Goal: Find specific page/section: Find specific page/section

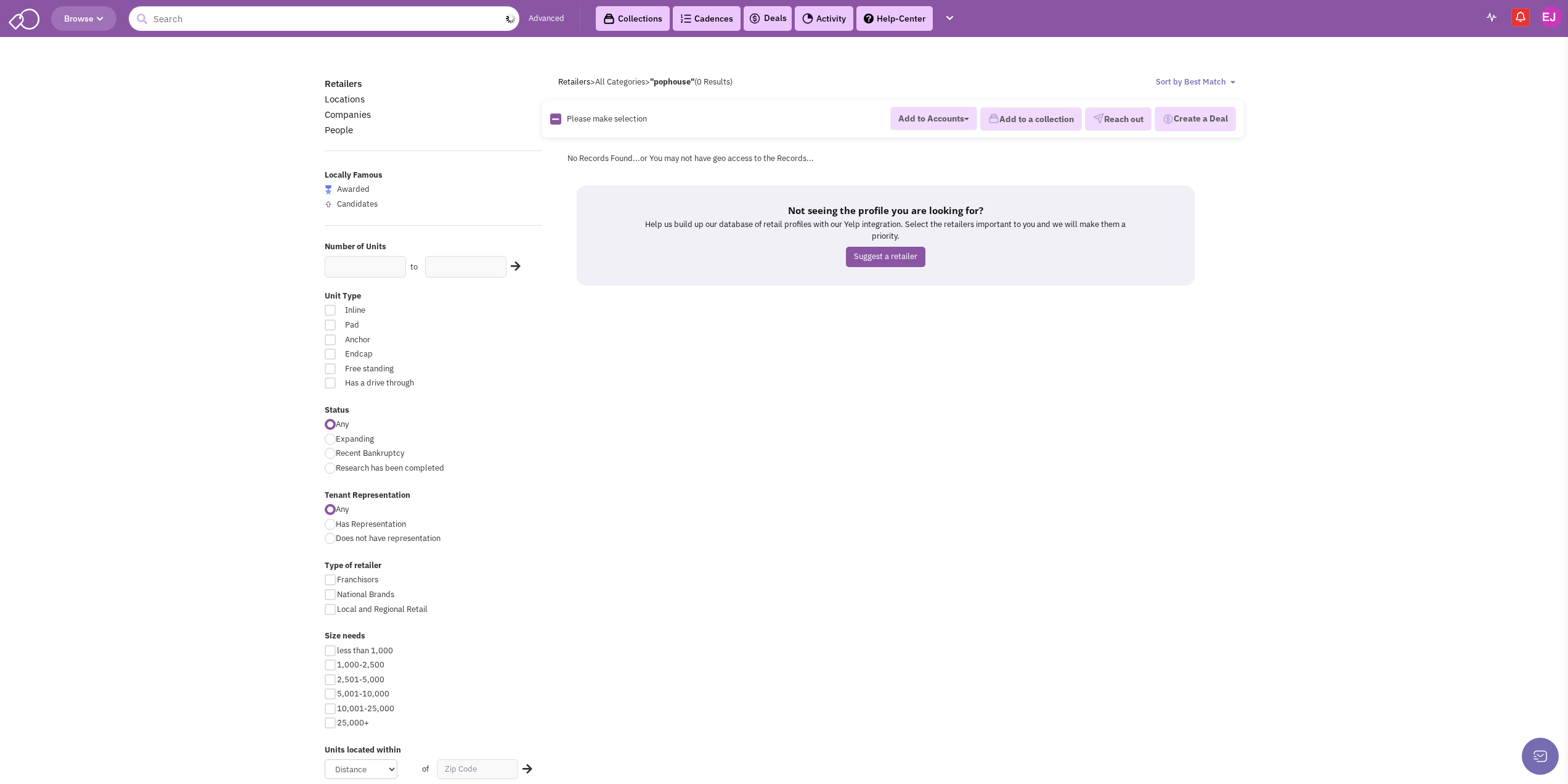
click at [233, 18] on input "text" at bounding box center [324, 19] width 391 height 24
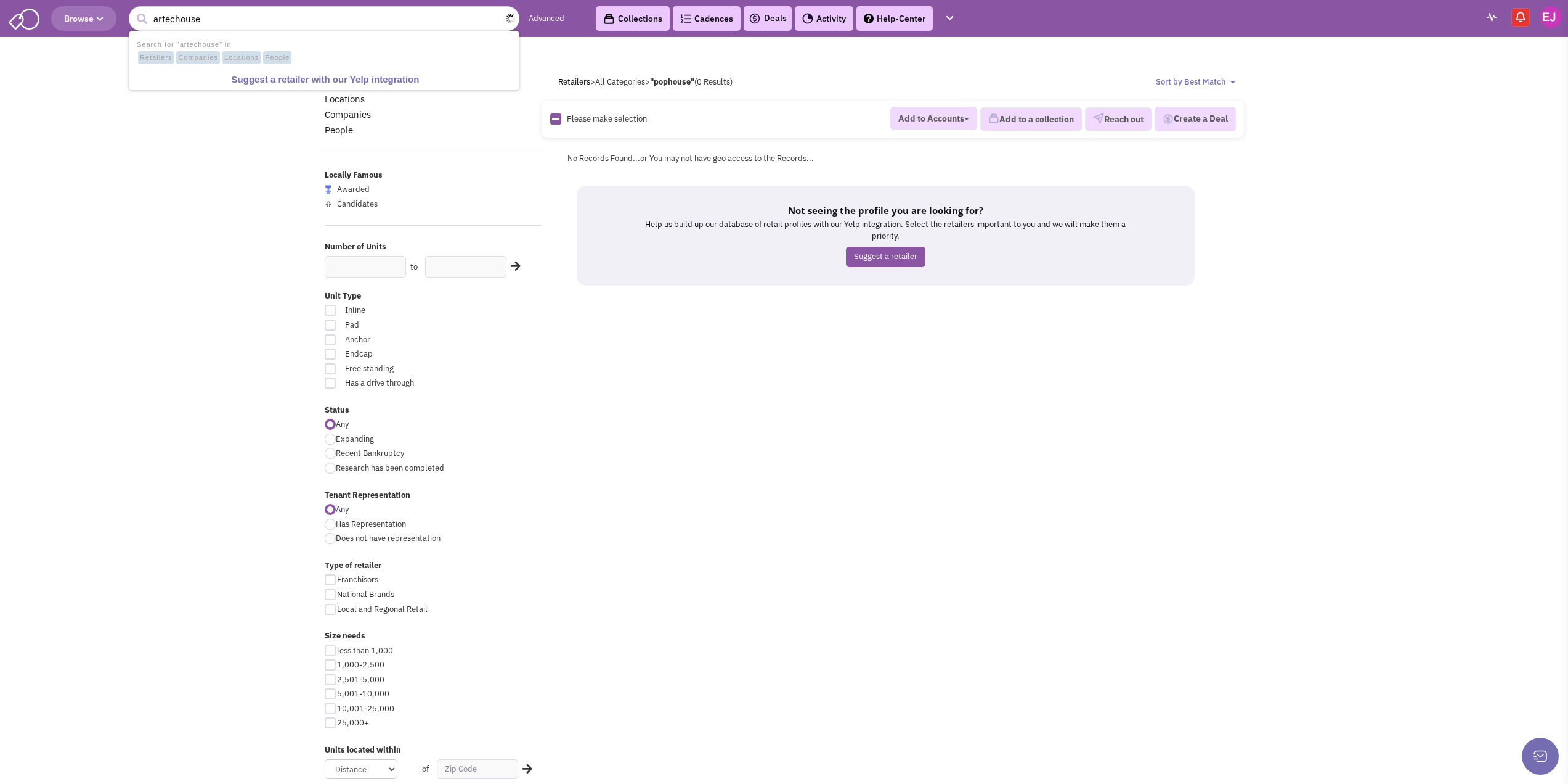
type input "artechouse"
click at [133, 9] on button "submit" at bounding box center [142, 19] width 19 height 19
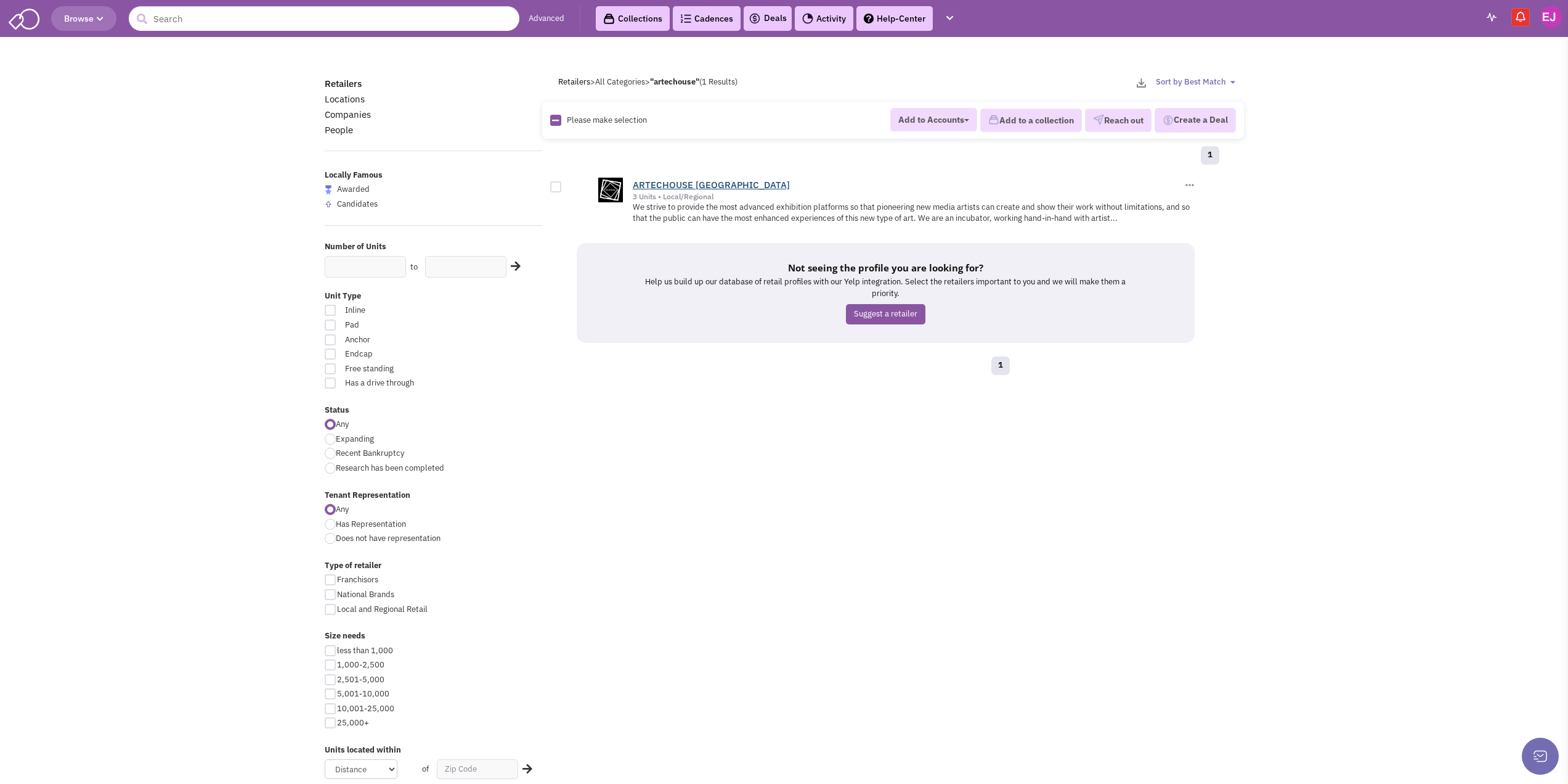
click at [658, 183] on link "ARTECHOUSE NYC" at bounding box center [711, 185] width 157 height 11
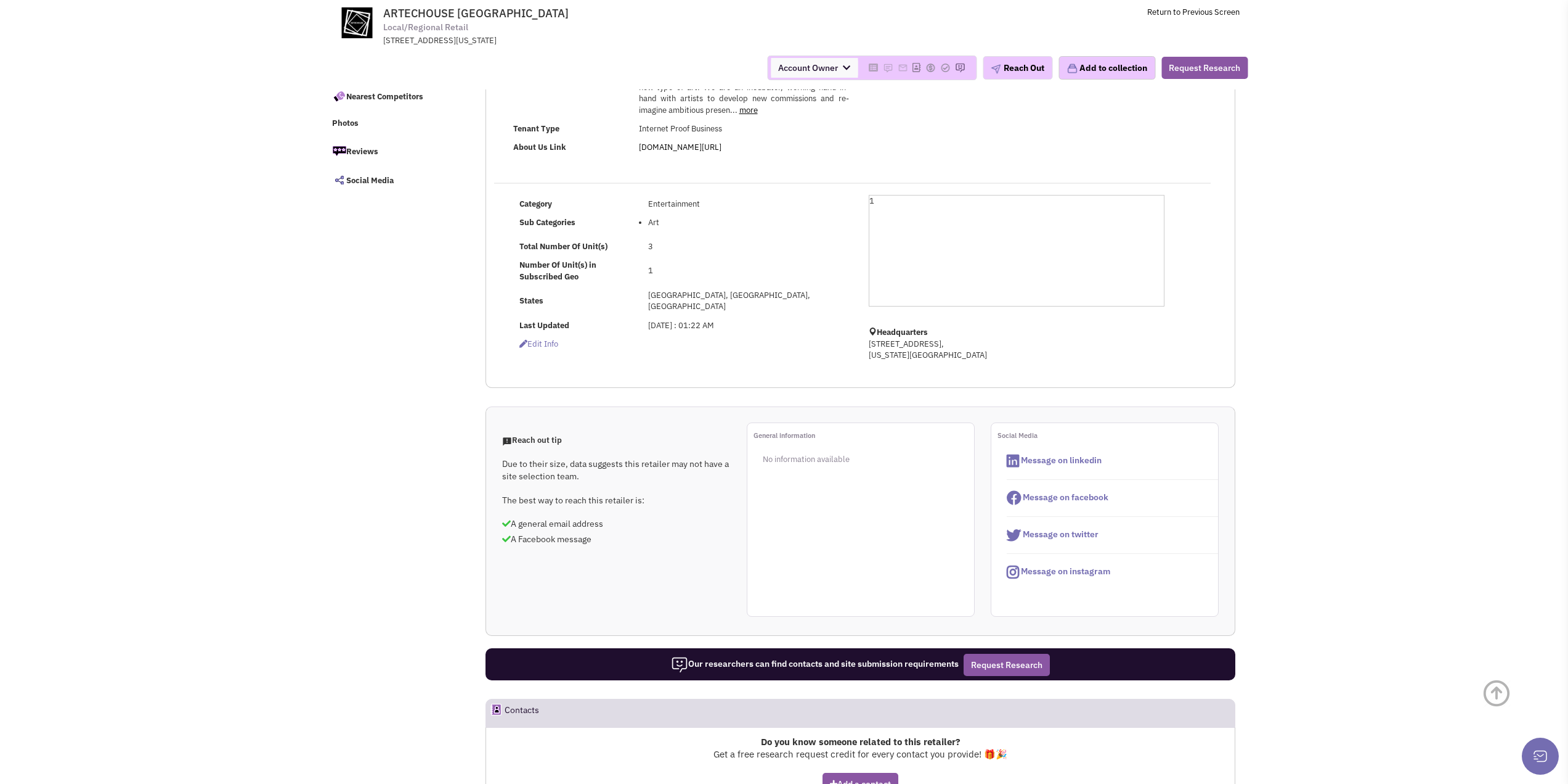
scroll to position [123, 0]
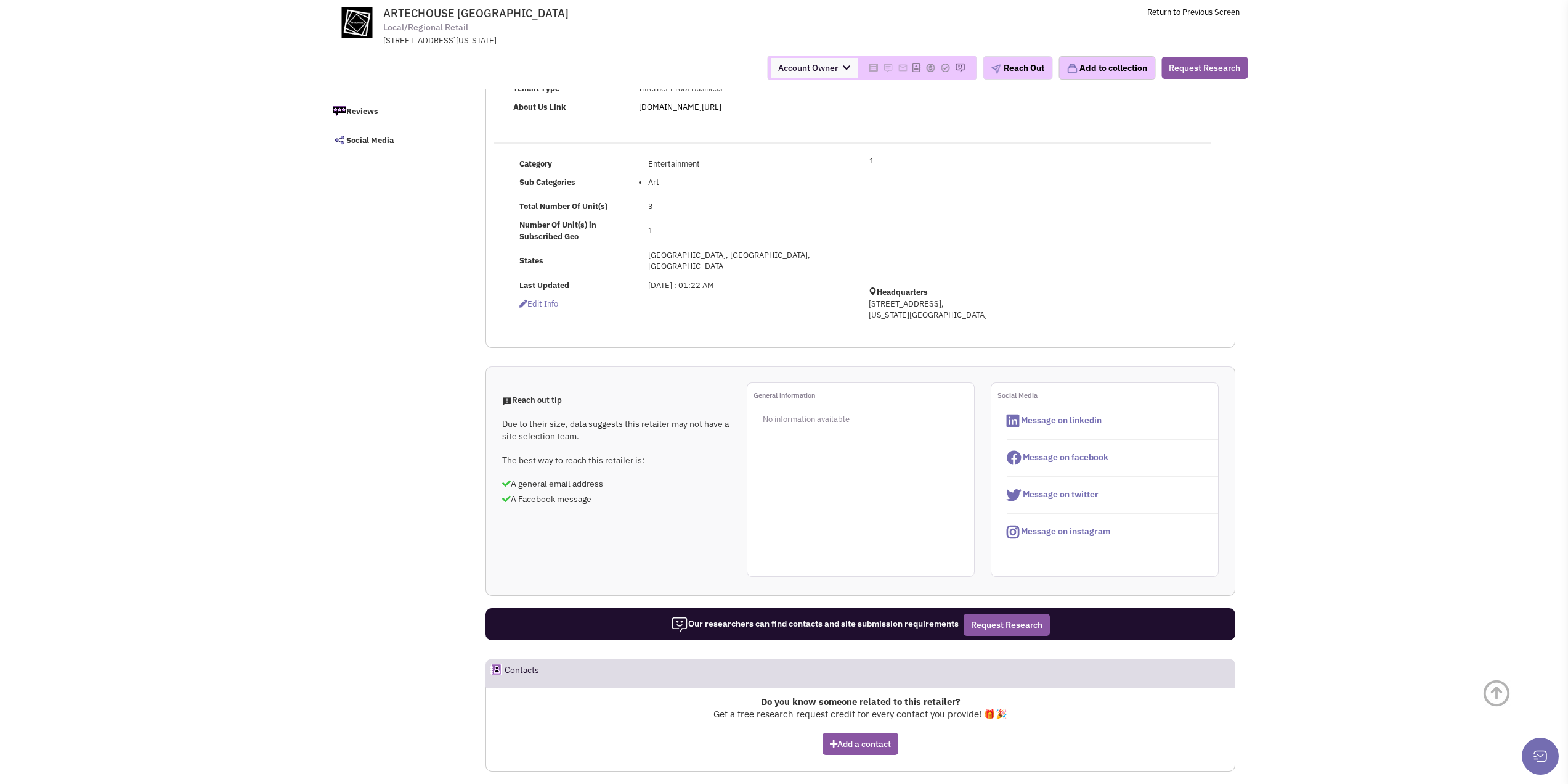
select select
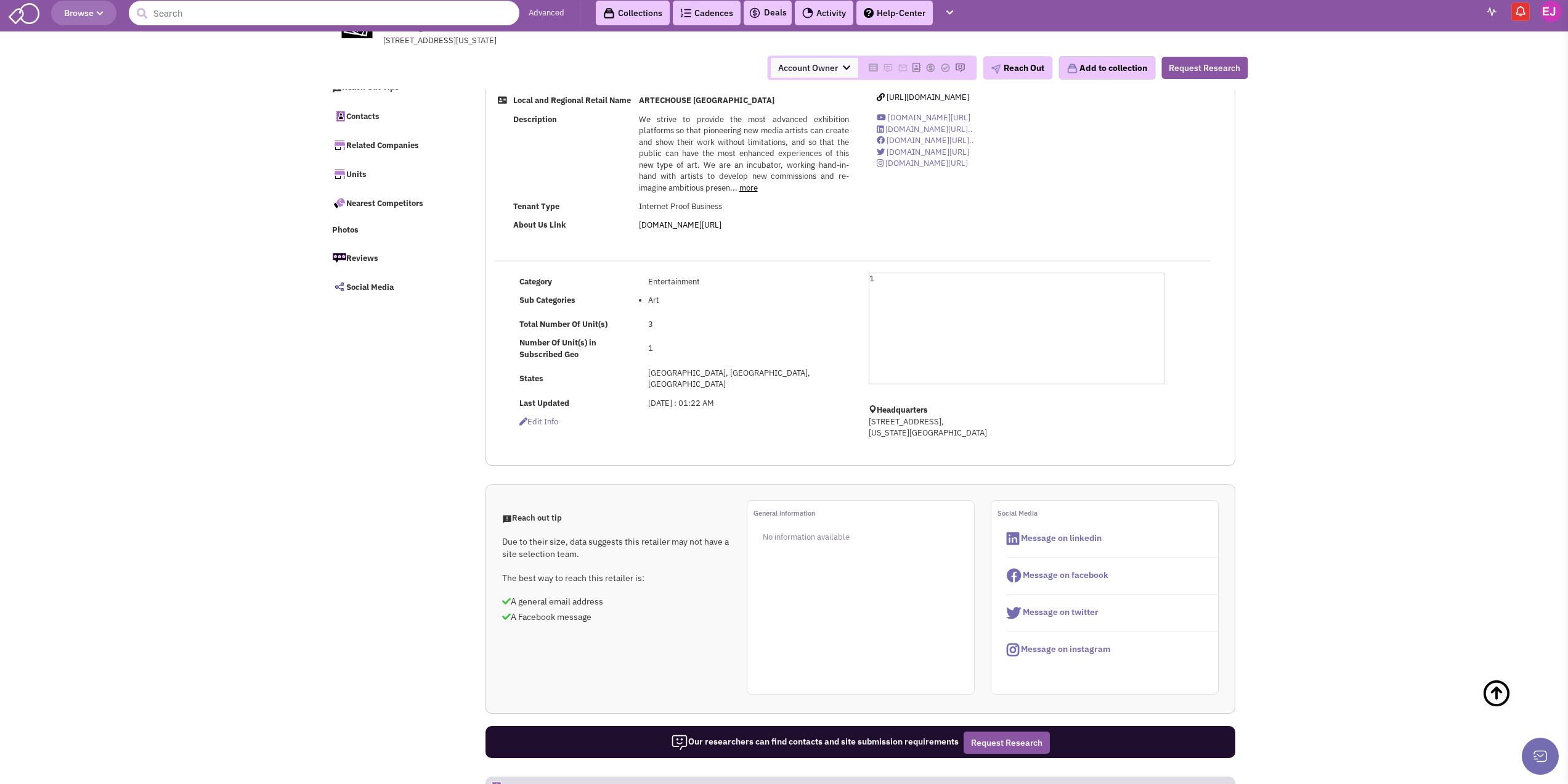
scroll to position [0, 0]
